Goal: Task Accomplishment & Management: Use online tool/utility

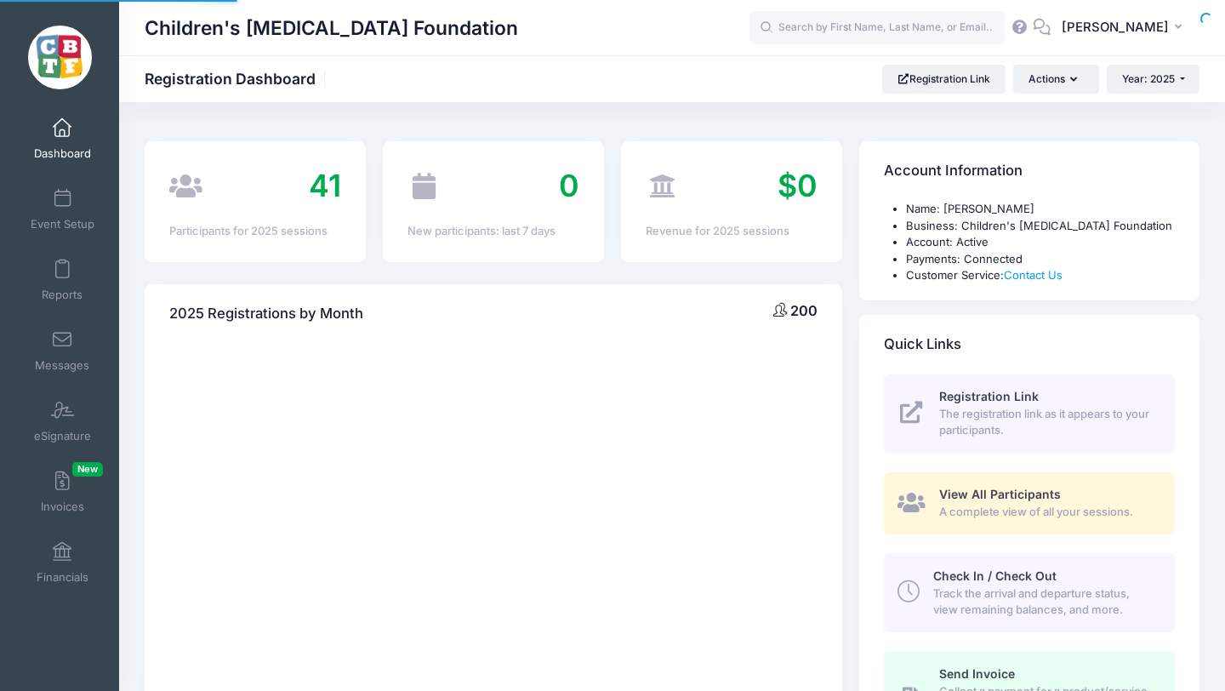
select select
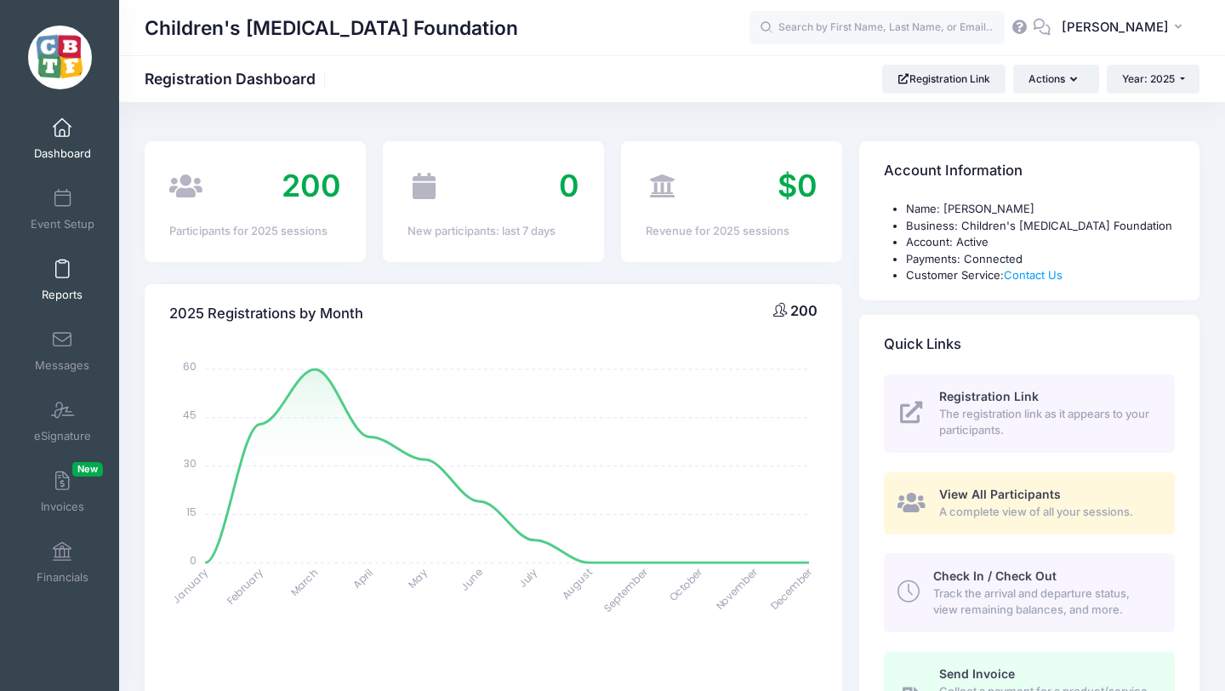
click at [62, 275] on span at bounding box center [62, 269] width 0 height 19
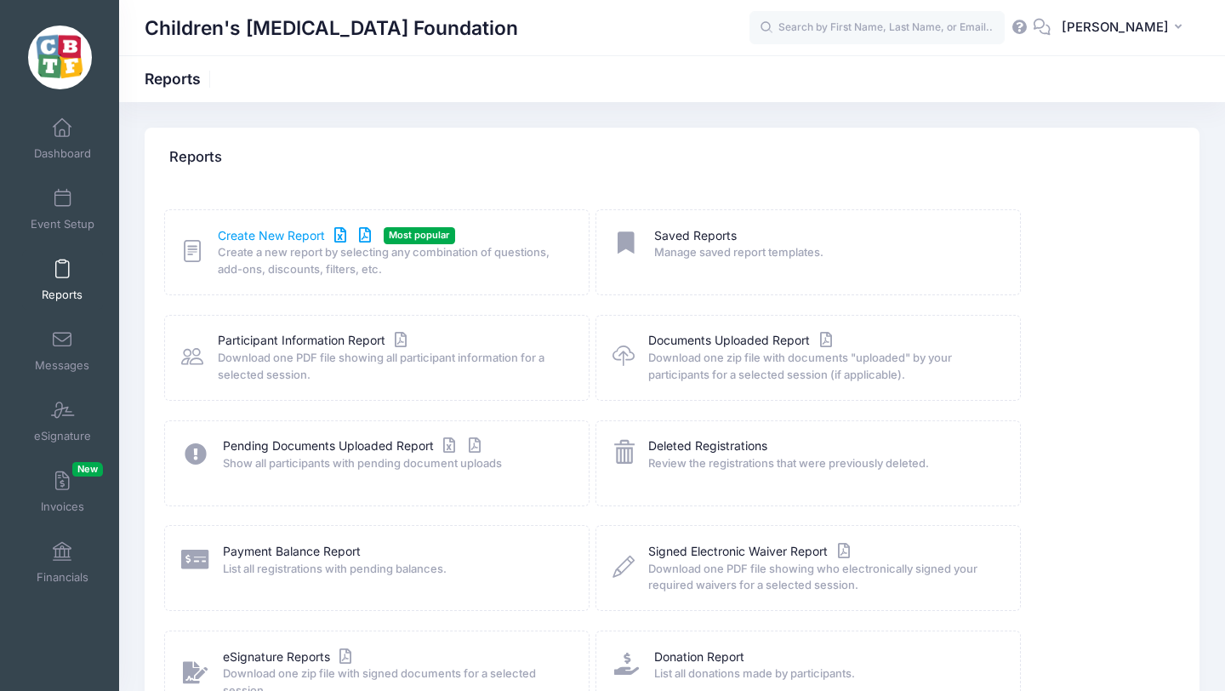
click at [249, 236] on link "Create New Report" at bounding box center [297, 236] width 158 height 18
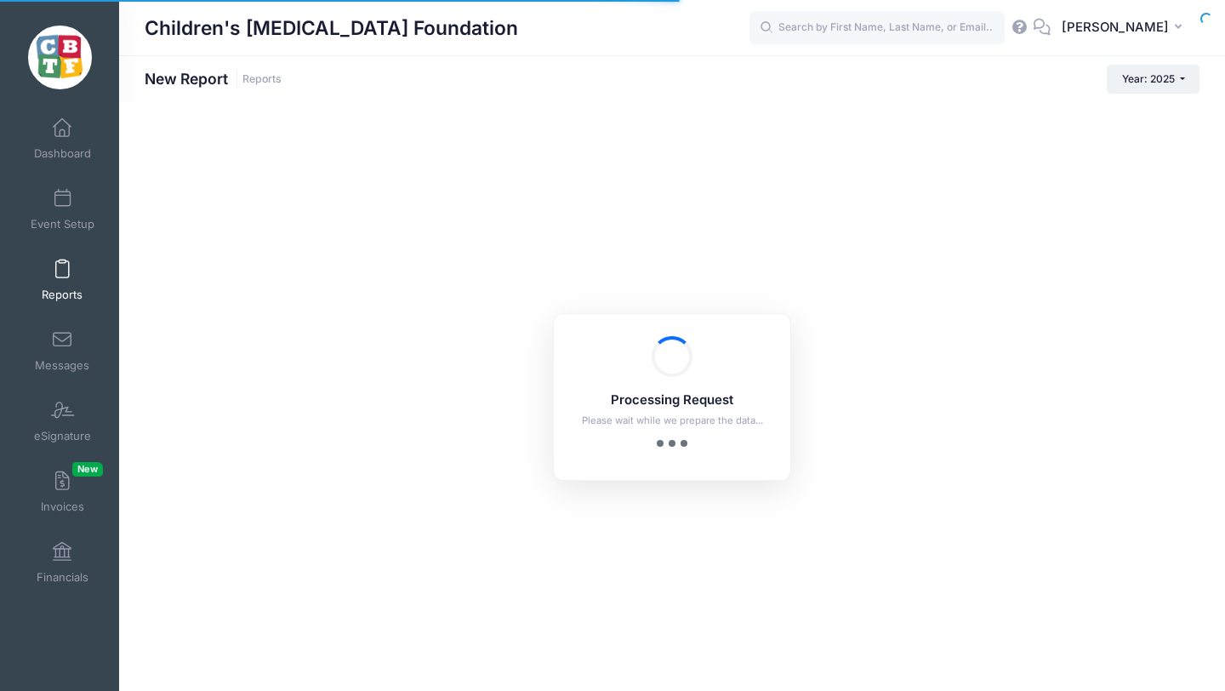
checkbox input "true"
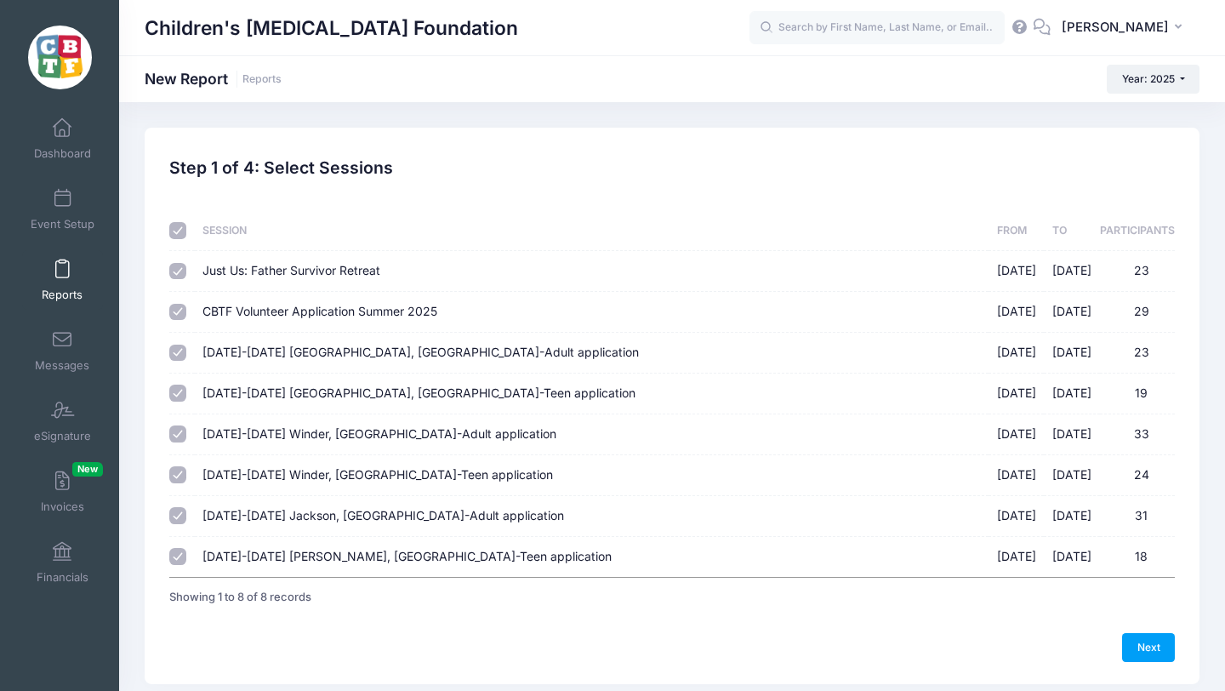
click at [177, 232] on input "checkbox" at bounding box center [177, 230] width 17 height 17
checkbox input "false"
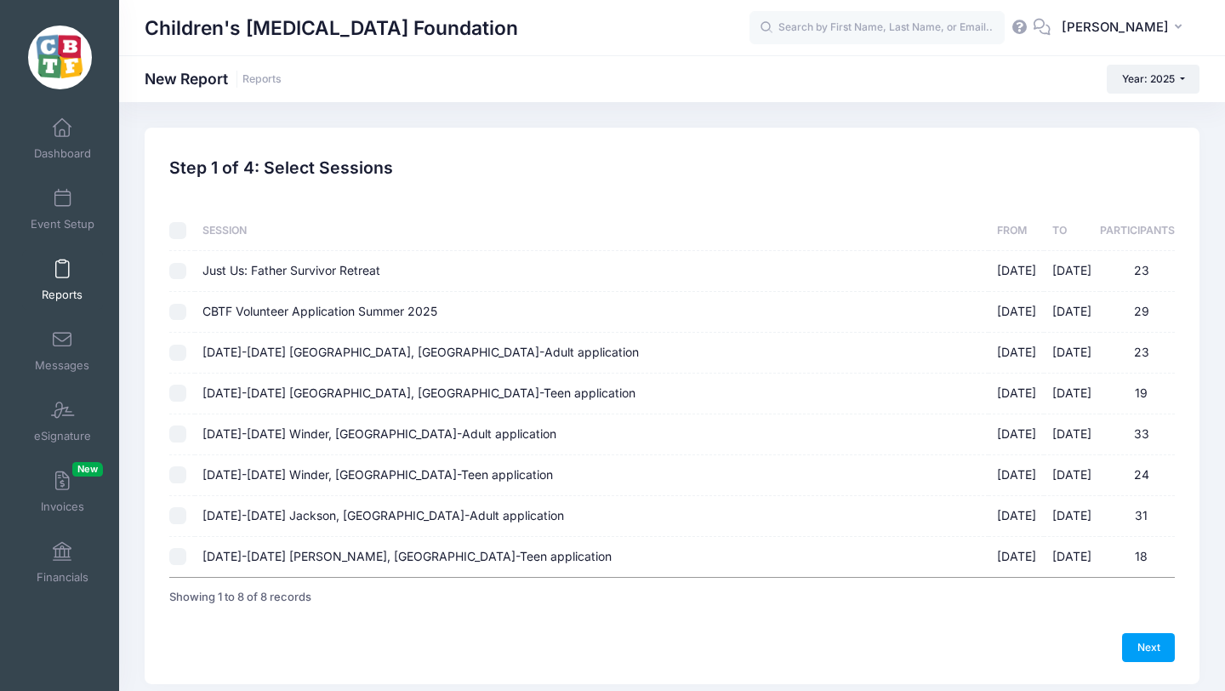
checkbox input "false"
click at [180, 555] on input "August 18-23 Jackson, MI-Teen application 08/18/2025 - 08/23/2025 18" at bounding box center [177, 556] width 17 height 17
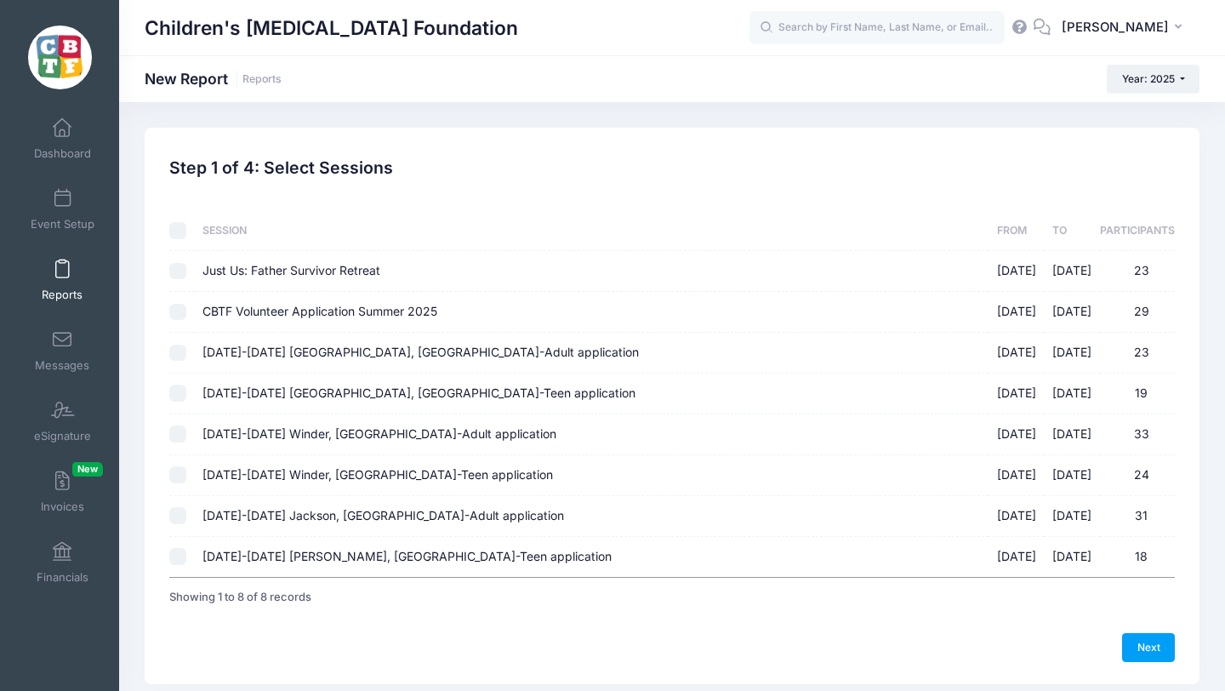
checkbox input "true"
click at [1145, 642] on link "Next" at bounding box center [1148, 647] width 53 height 29
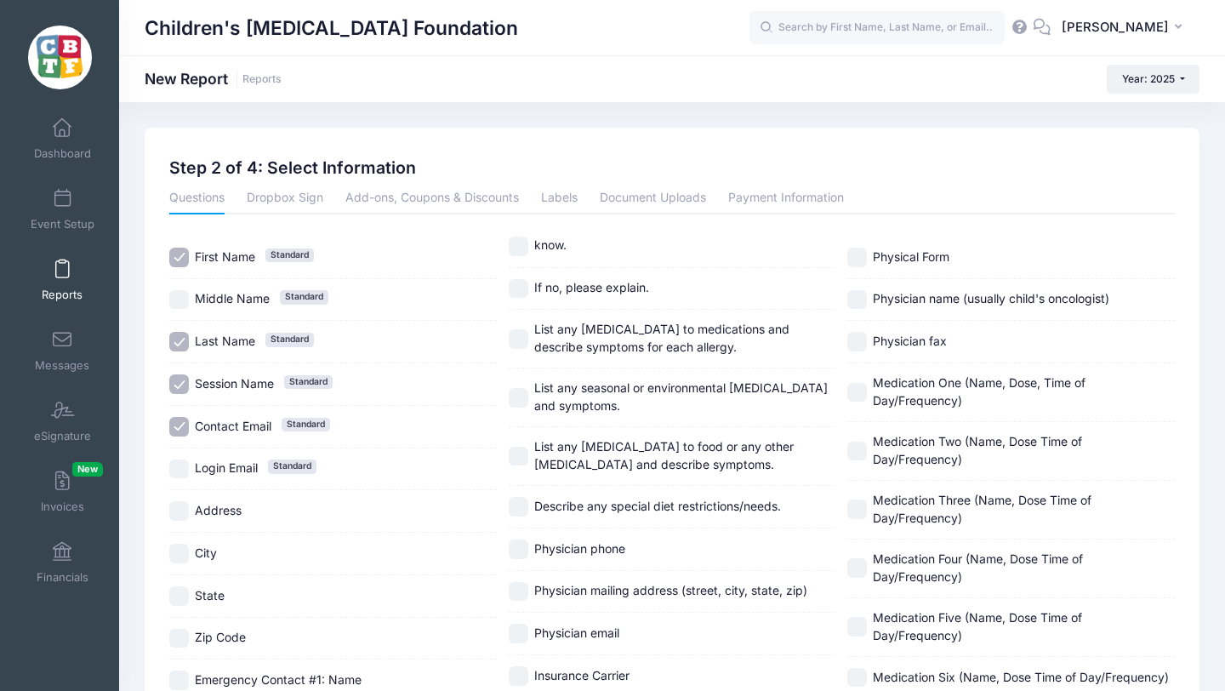
click at [176, 385] on input "Session Name Standard" at bounding box center [179, 384] width 20 height 20
checkbox input "false"
click at [180, 425] on input "Contact Email Standard" at bounding box center [179, 427] width 20 height 20
checkbox input "false"
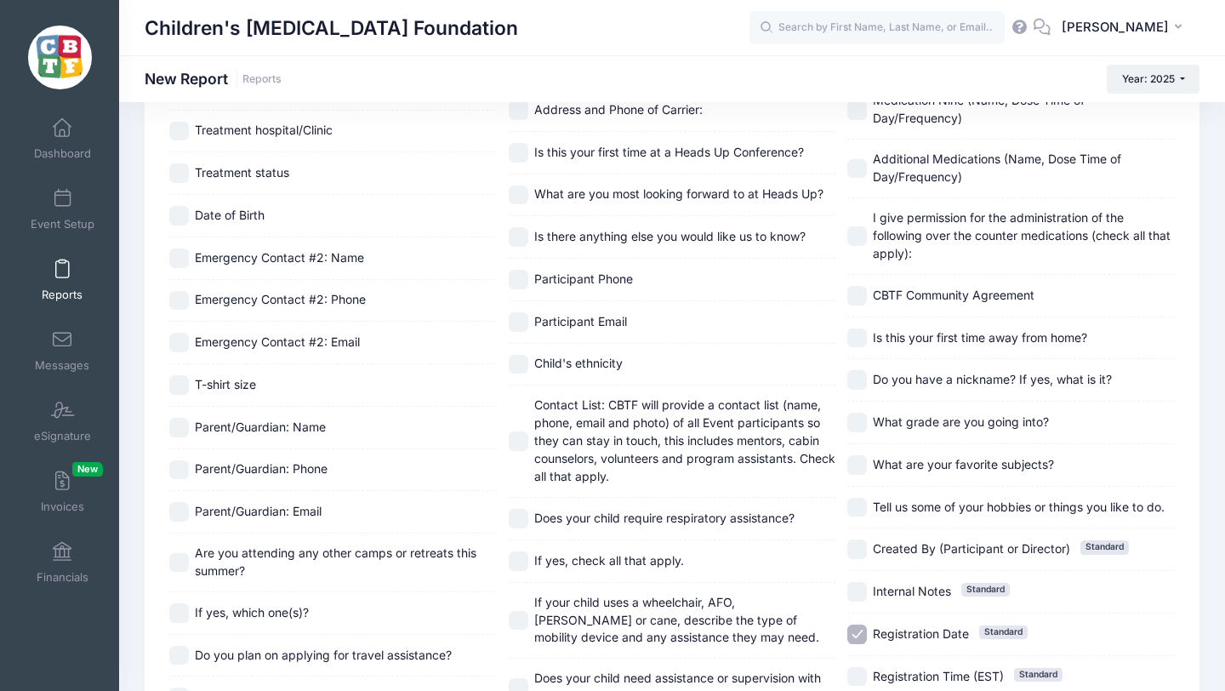
scroll to position [734, 0]
click at [514, 278] on input "Participant Phone" at bounding box center [519, 281] width 20 height 20
checkbox input "true"
click at [519, 320] on input "Participant Email" at bounding box center [519, 323] width 20 height 20
checkbox input "true"
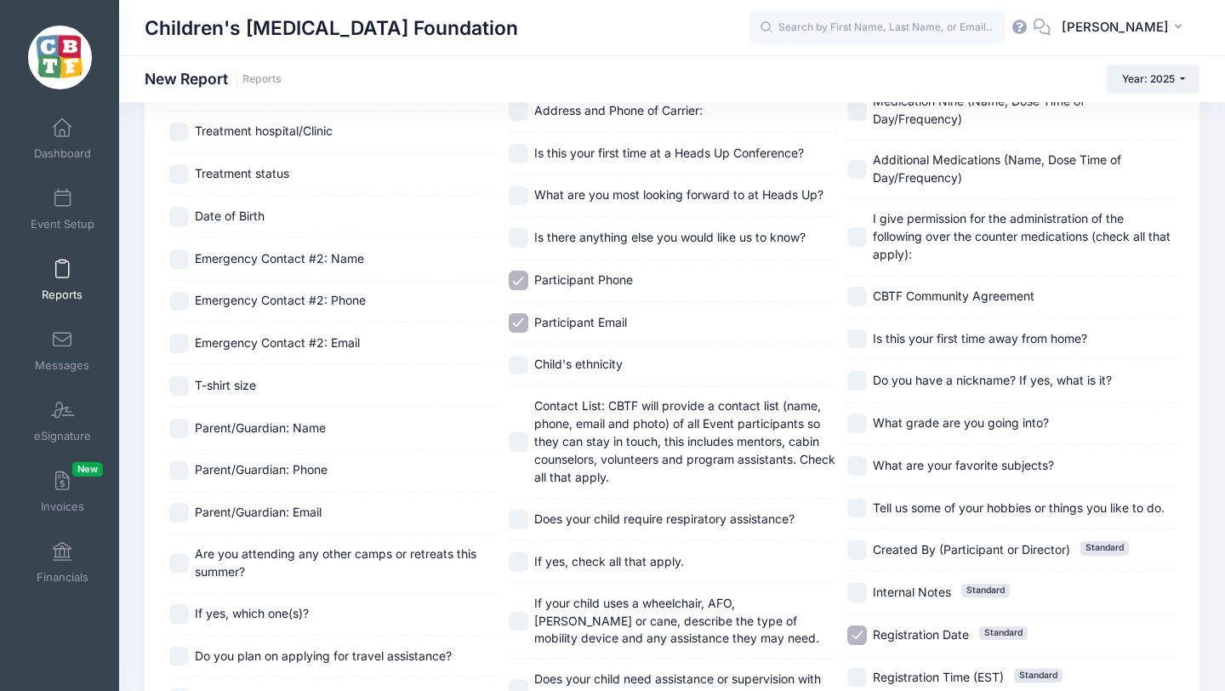
click at [859, 635] on input "Registration Date Standard" at bounding box center [858, 635] width 20 height 20
checkbox input "false"
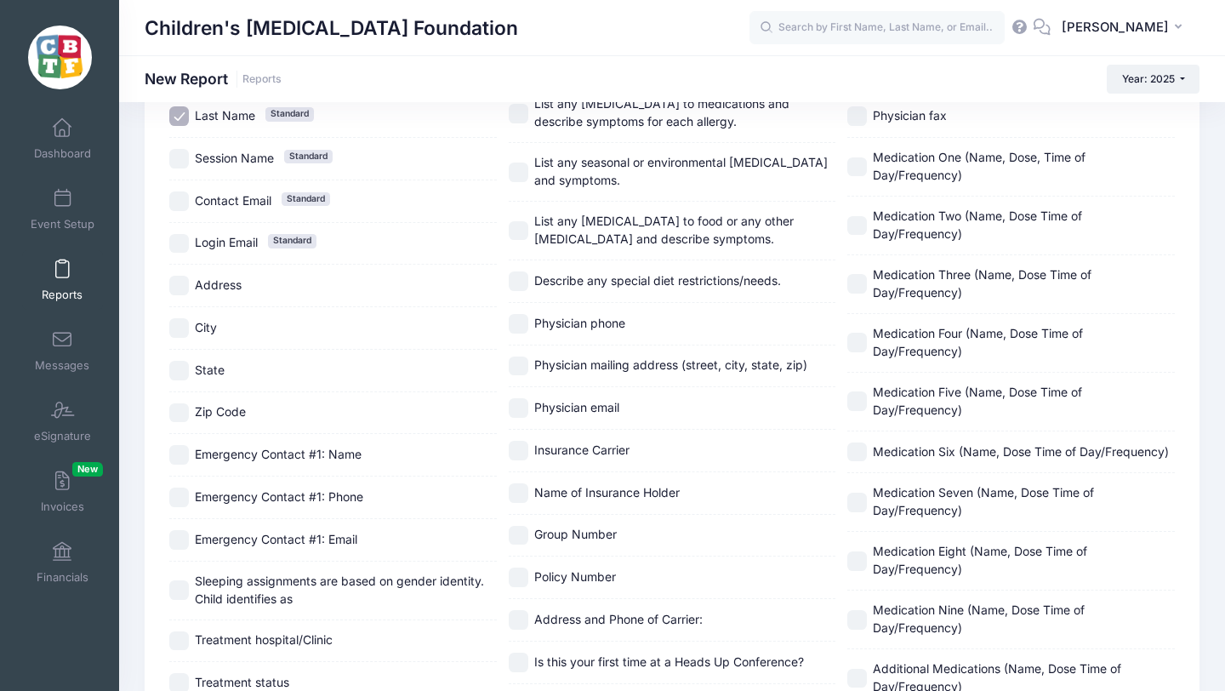
scroll to position [228, 0]
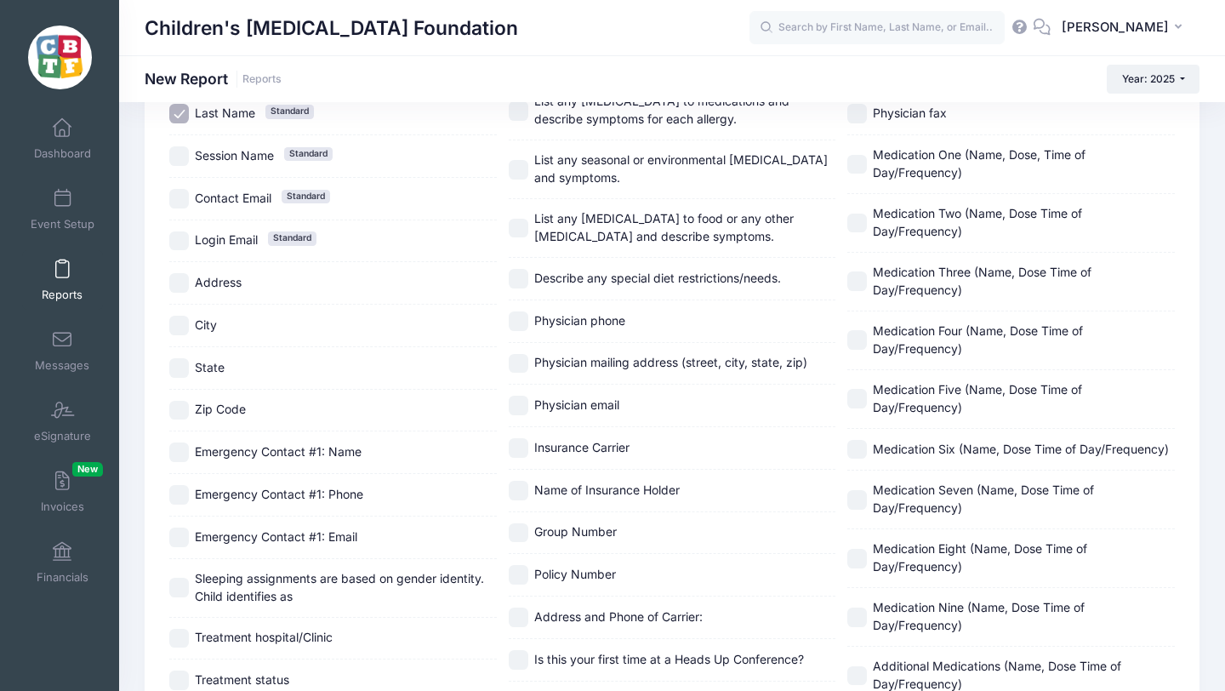
click at [176, 450] on input "Emergency Contact #1: Name" at bounding box center [179, 452] width 20 height 20
checkbox input "true"
click at [179, 497] on input "Emergency Contact #1: Phone" at bounding box center [179, 495] width 20 height 20
checkbox input "true"
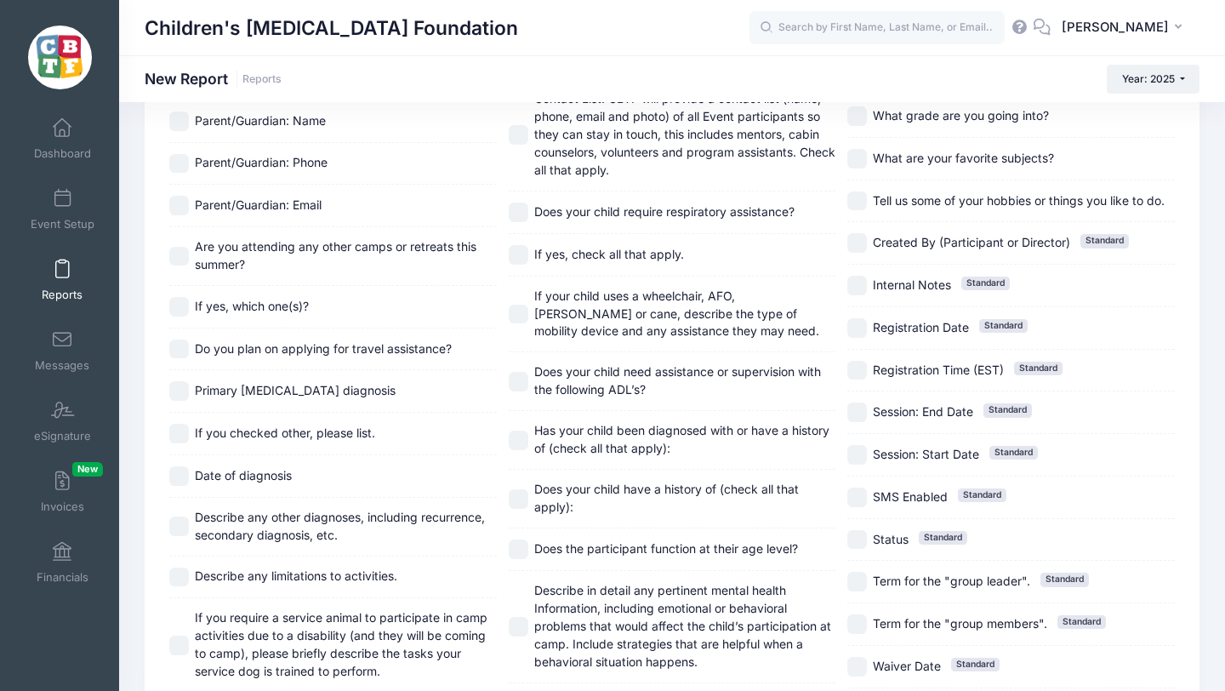
scroll to position [1298, 0]
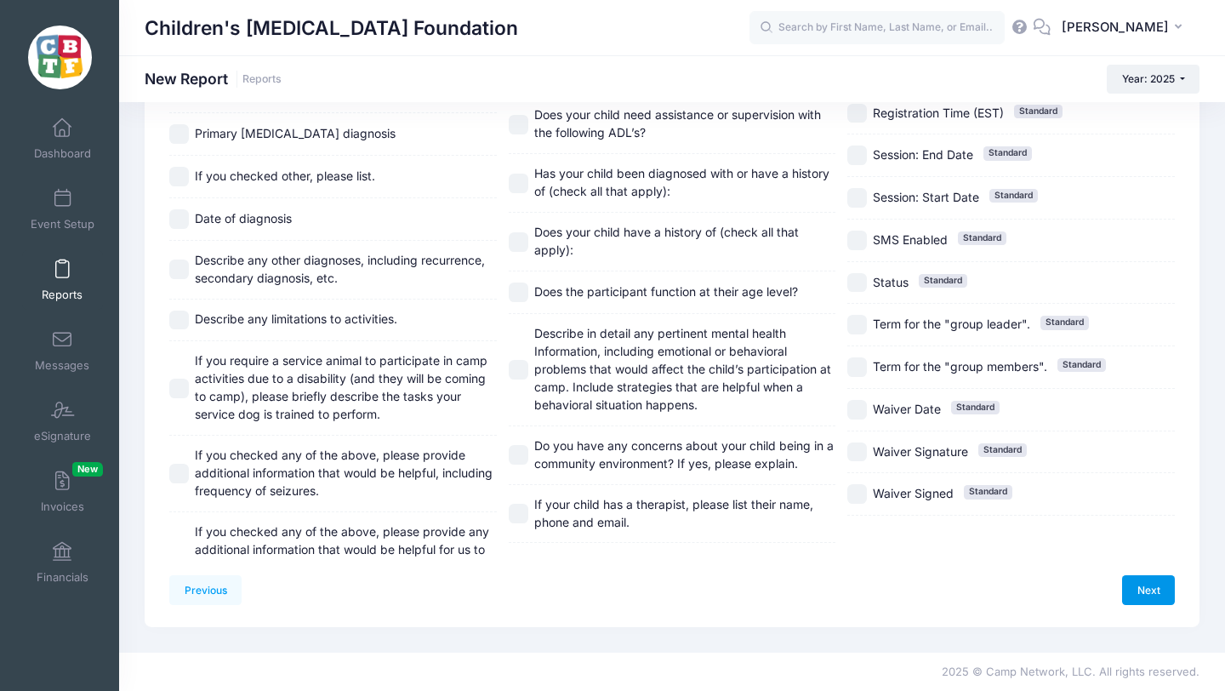
click at [1148, 586] on link "Next" at bounding box center [1148, 589] width 53 height 29
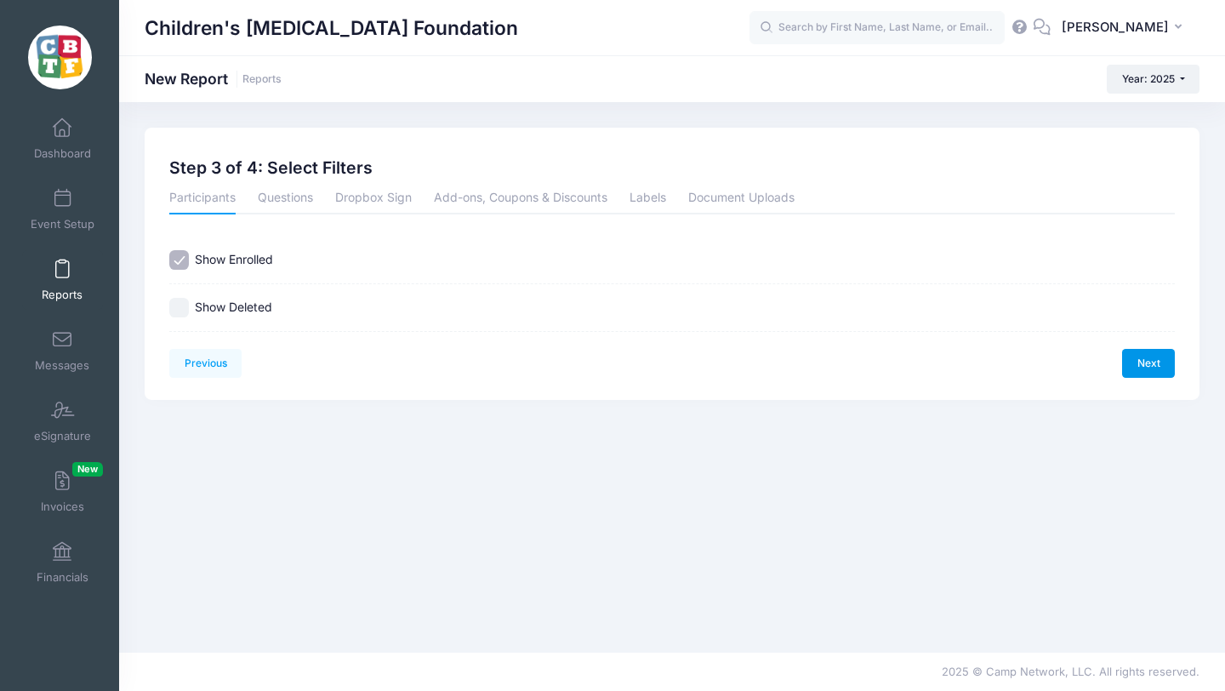
click at [1138, 359] on link "Next" at bounding box center [1148, 363] width 53 height 29
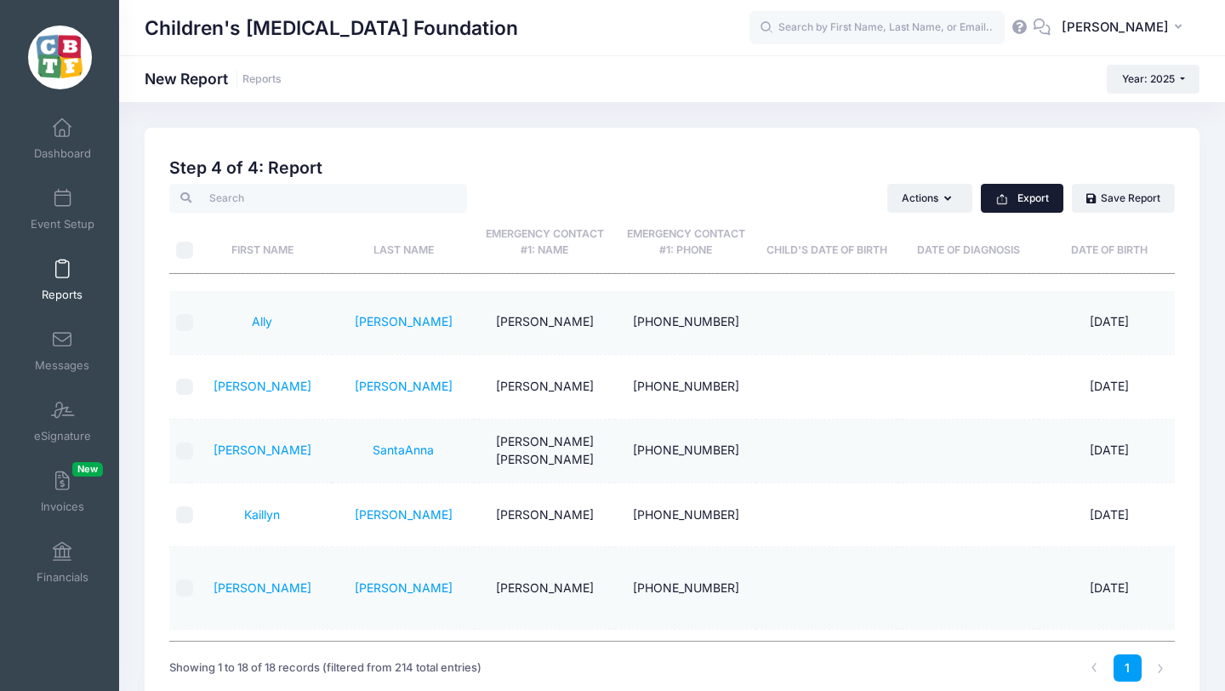
click at [1035, 200] on button "Export" at bounding box center [1022, 198] width 83 height 29
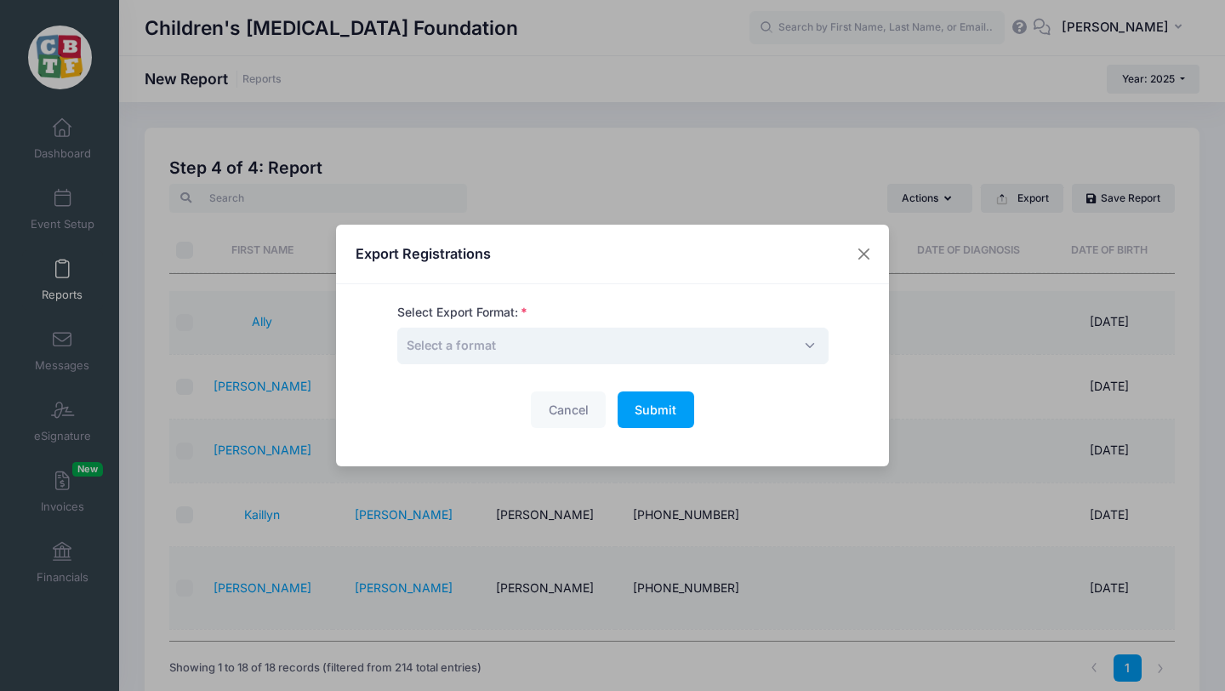
click at [644, 362] on span "Select a format" at bounding box center [612, 346] width 431 height 37
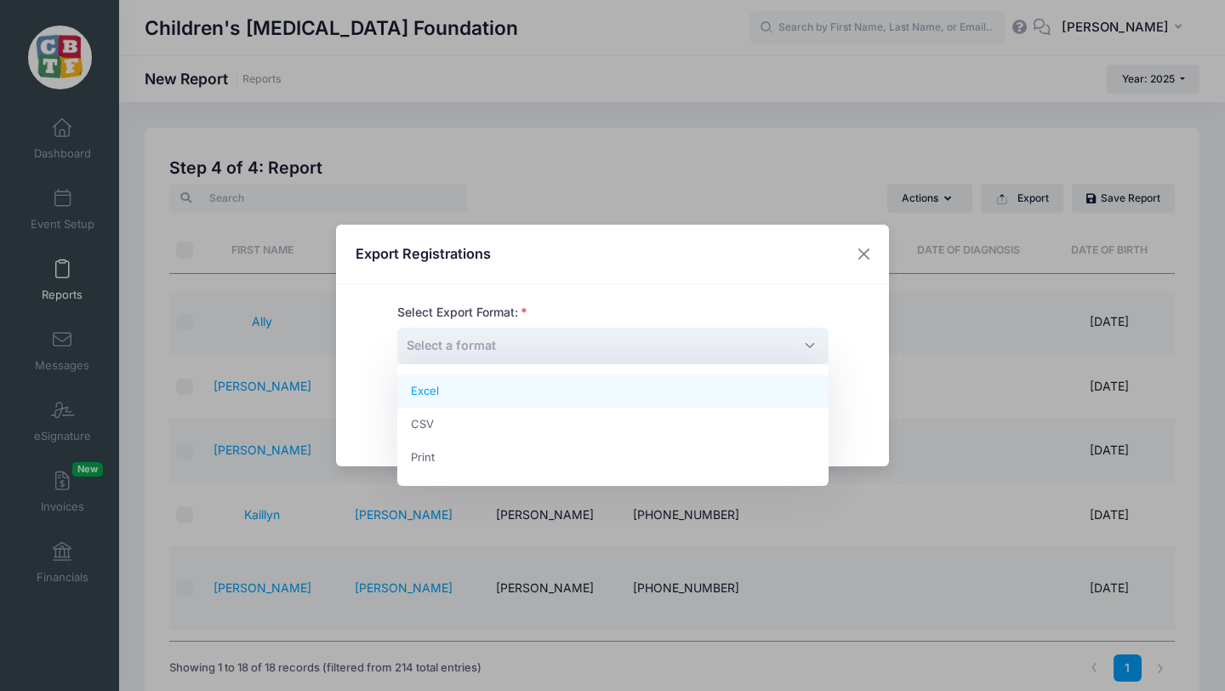
select select "excel"
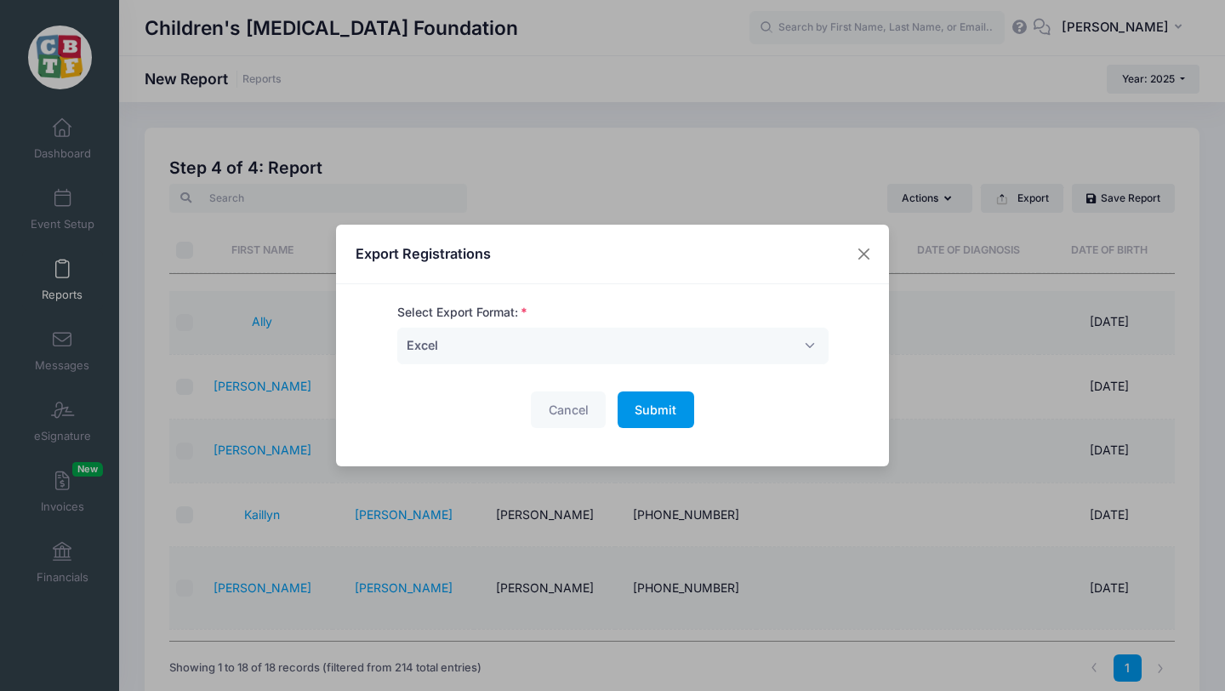
click at [659, 412] on span "Submit" at bounding box center [656, 409] width 42 height 14
